Goal: Information Seeking & Learning: Find specific page/section

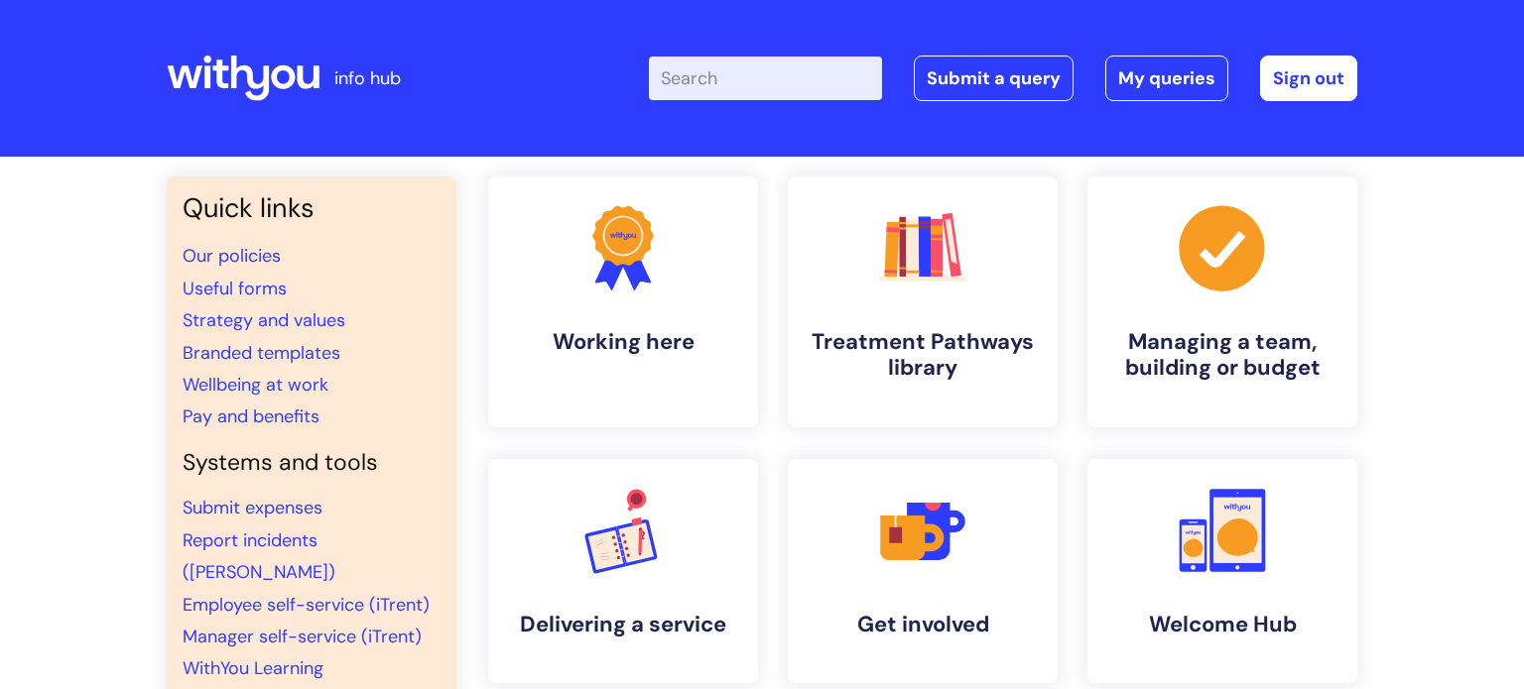
click at [772, 74] on input "Enter your search term here..." at bounding box center [765, 79] width 233 height 44
type input "vac"
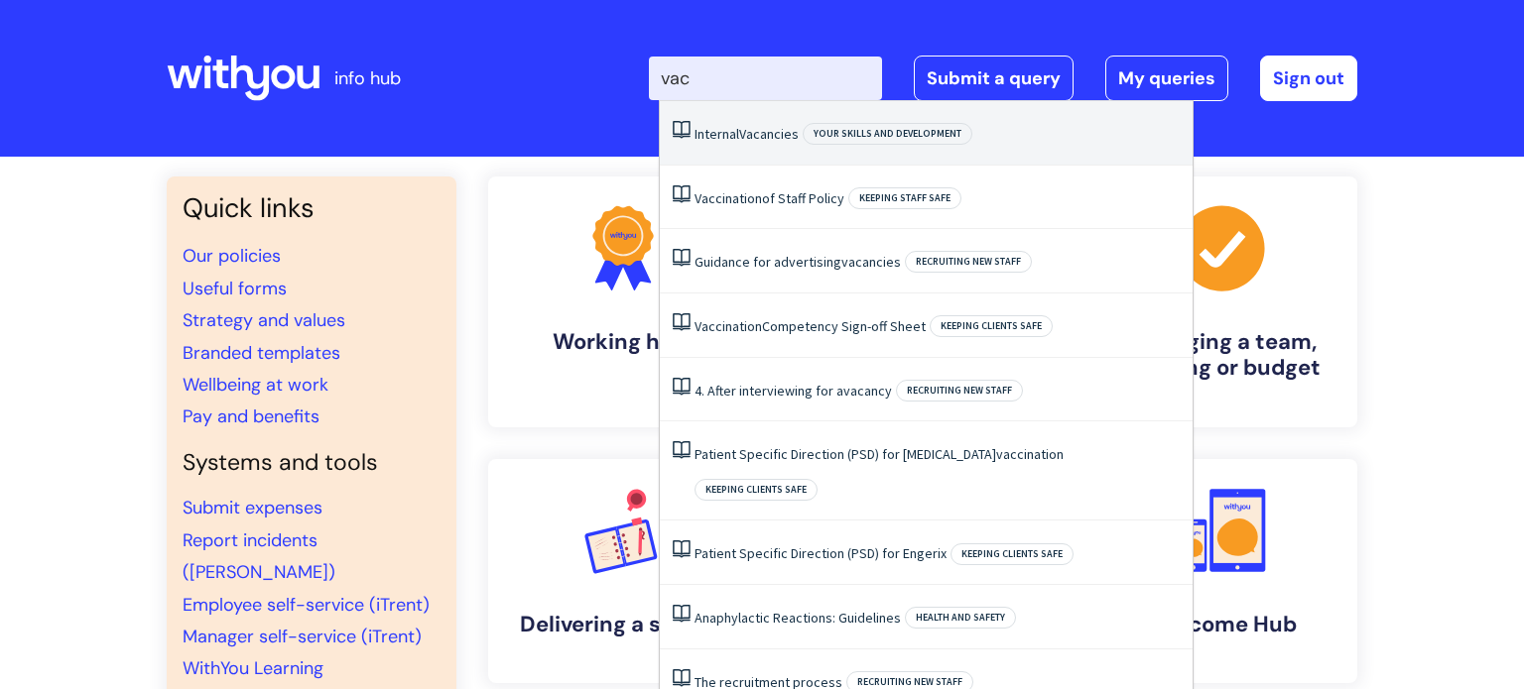
click at [767, 137] on span "Vacancies" at bounding box center [769, 134] width 60 height 18
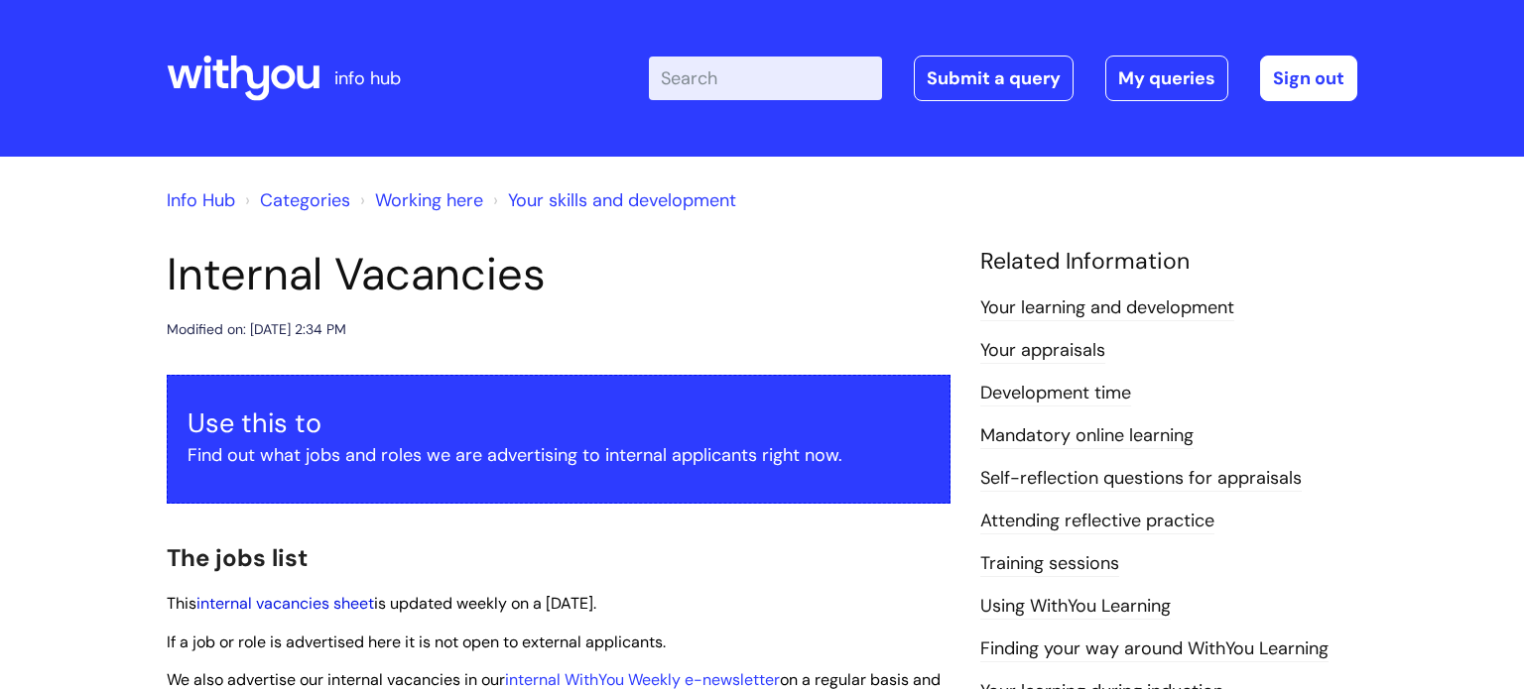
click at [323, 602] on link "internal vacancies sheet" at bounding box center [285, 603] width 178 height 21
